Goal: Task Accomplishment & Management: Use online tool/utility

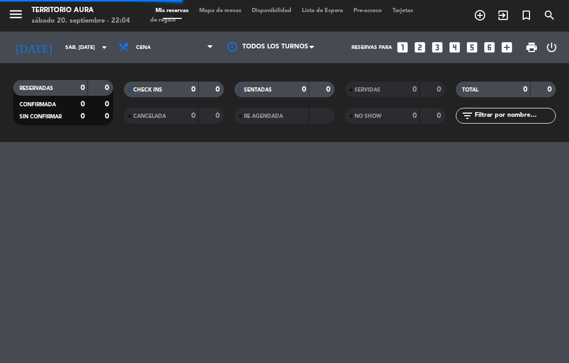
select select "es"
select select "dinner"
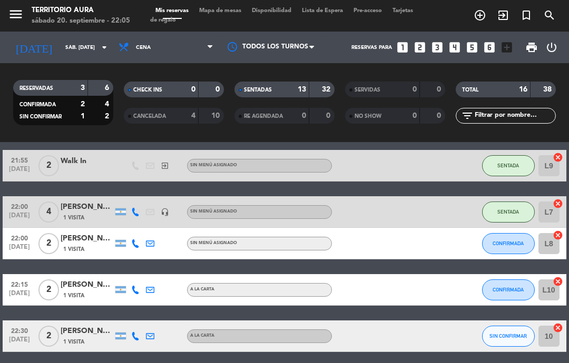
scroll to position [491, 0]
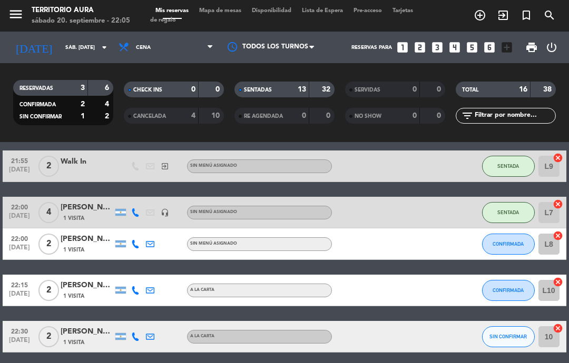
click at [520, 292] on span "CONFIRMADA" at bounding box center [507, 290] width 31 height 6
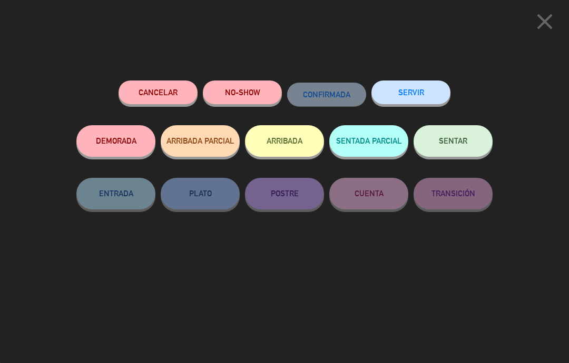
click at [472, 140] on button "SENTAR" at bounding box center [452, 141] width 79 height 32
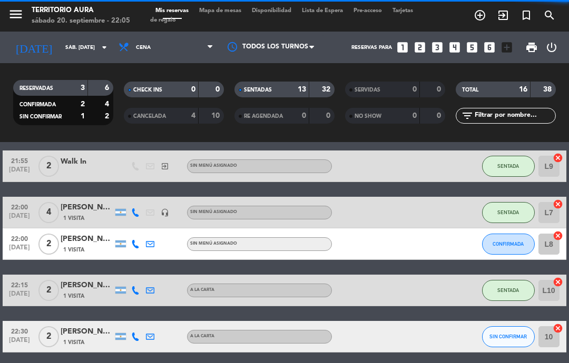
select select "dinner"
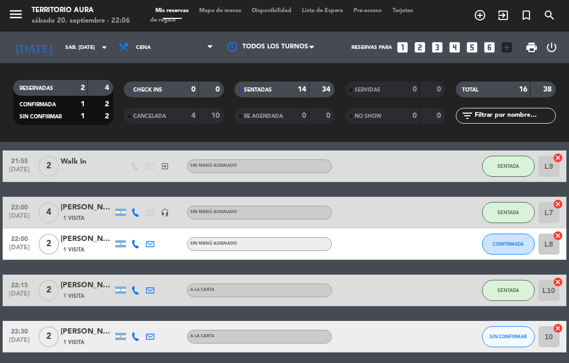
scroll to position [4, 0]
click at [550, 290] on input "L10" at bounding box center [548, 290] width 21 height 21
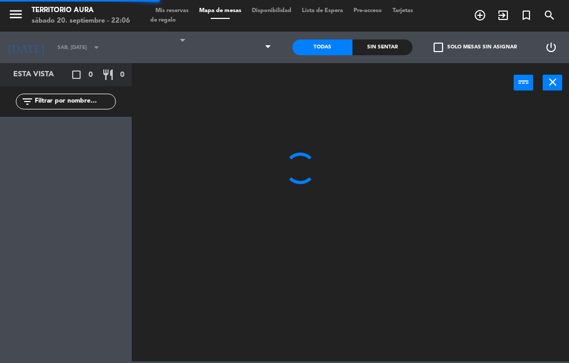
select select "dinner"
select select
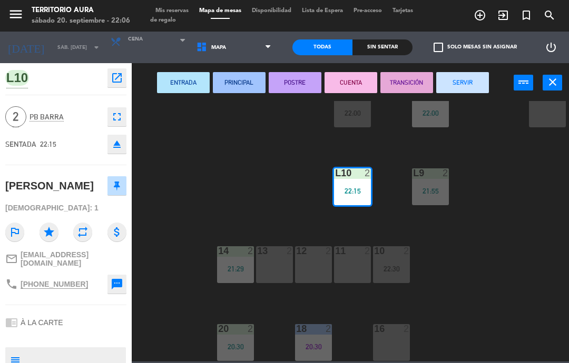
scroll to position [146, 0]
click at [395, 336] on div "16 2" at bounding box center [391, 342] width 37 height 37
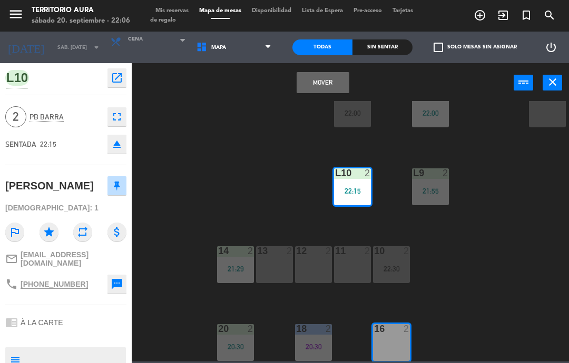
click at [325, 88] on button "Mover" at bounding box center [322, 82] width 53 height 21
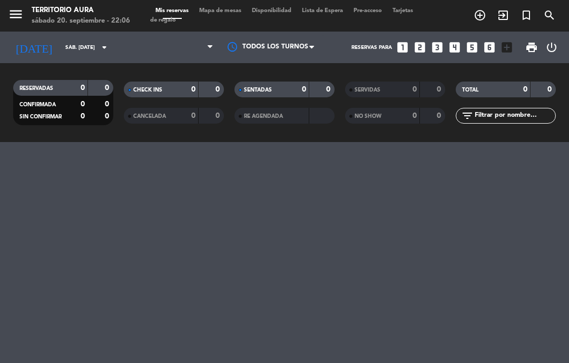
select select "dinner"
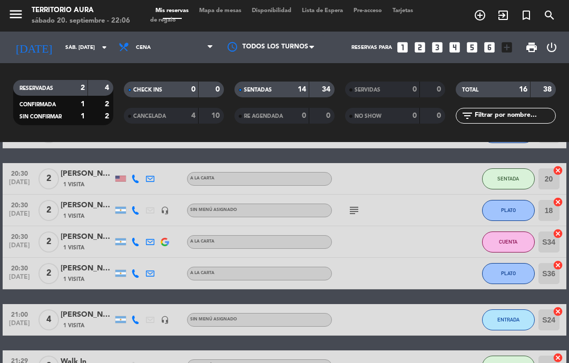
scroll to position [113, 0]
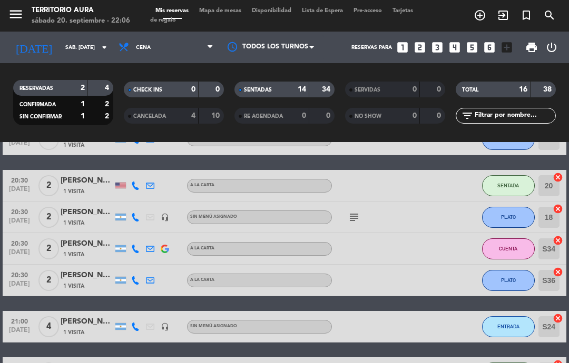
click at [514, 177] on button "SENTADA" at bounding box center [508, 185] width 53 height 21
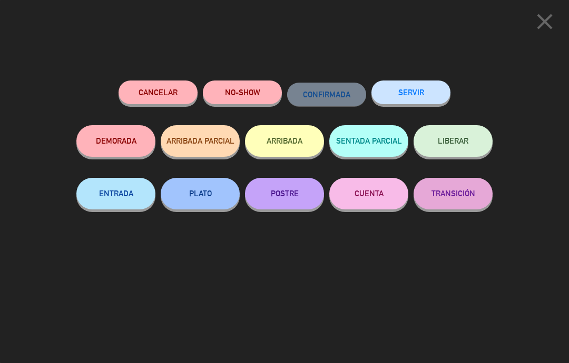
click at [117, 193] on button "ENTRADA" at bounding box center [115, 194] width 79 height 32
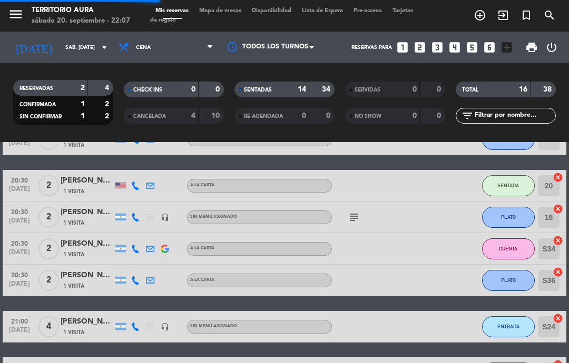
select select "dinner"
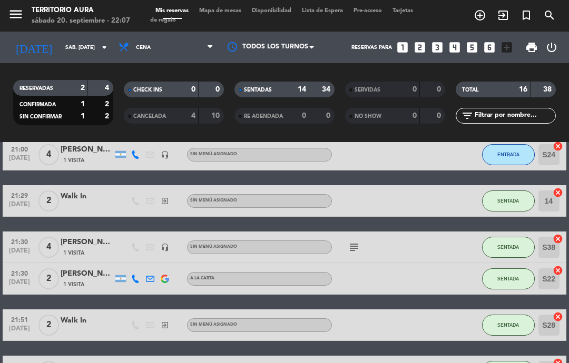
scroll to position [287, 0]
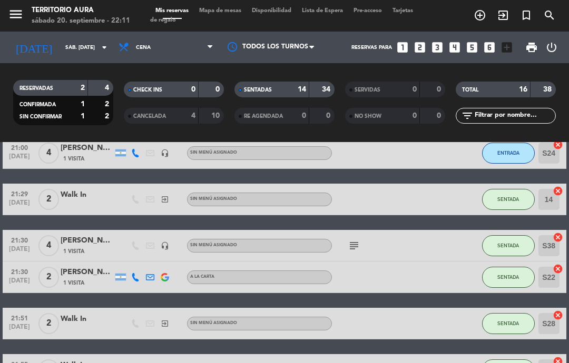
select select "dinner"
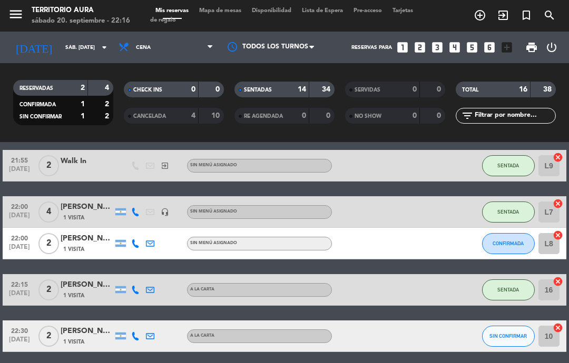
scroll to position [491, 0]
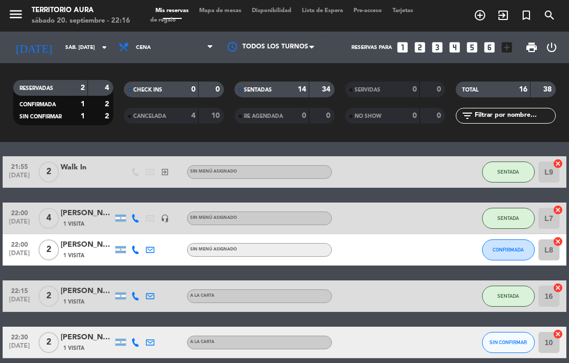
select select "dinner"
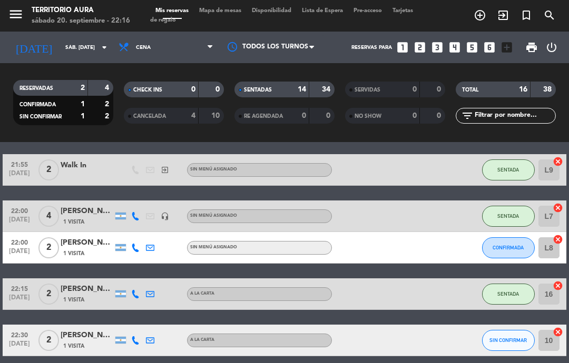
scroll to position [488, 0]
